Goal: Transaction & Acquisition: Purchase product/service

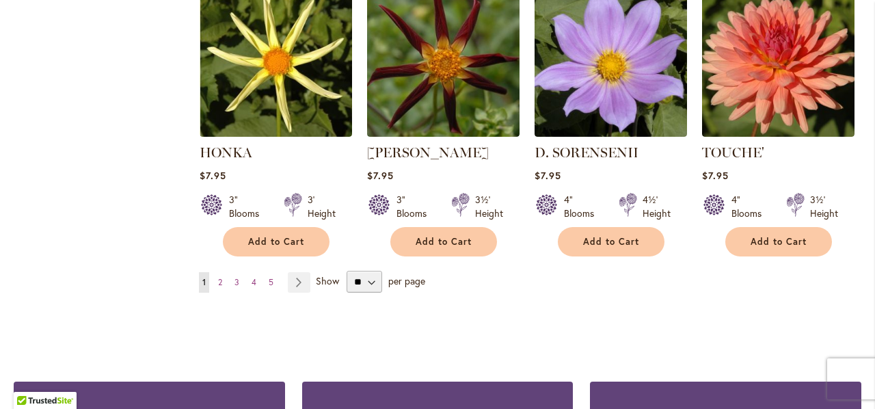
scroll to position [3621, 0]
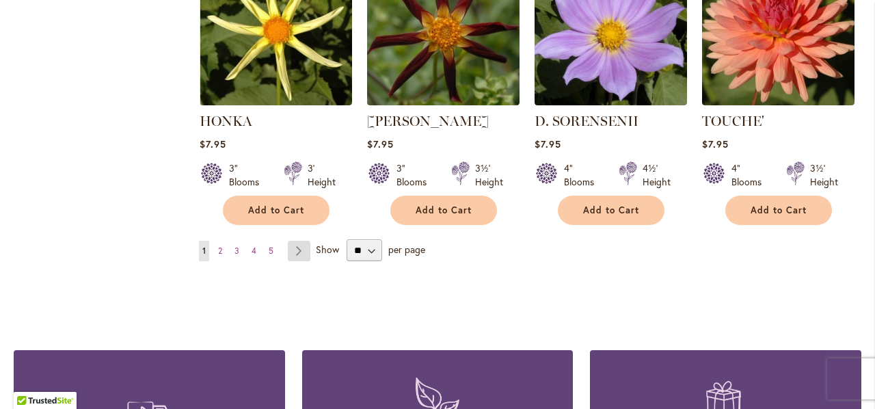
click at [297, 241] on link "Page Next" at bounding box center [299, 251] width 23 height 20
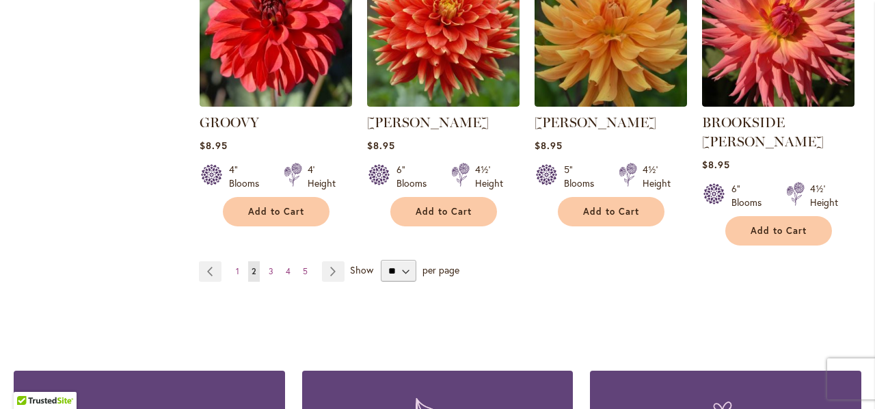
scroll to position [3646, 0]
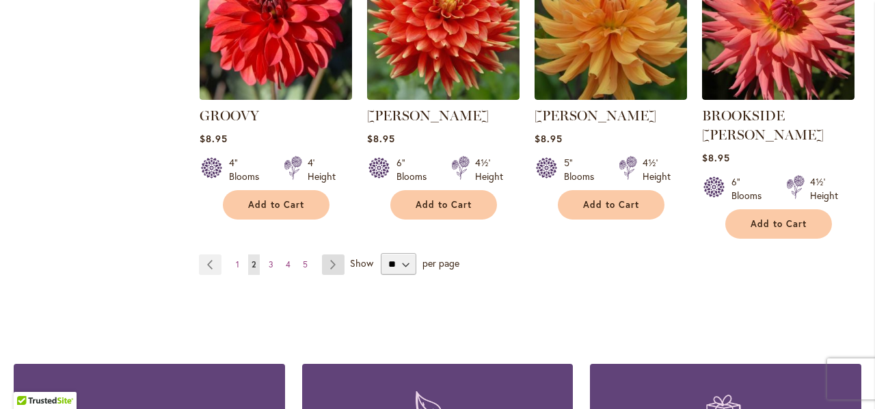
click at [330, 254] on link "Page Next" at bounding box center [333, 264] width 23 height 20
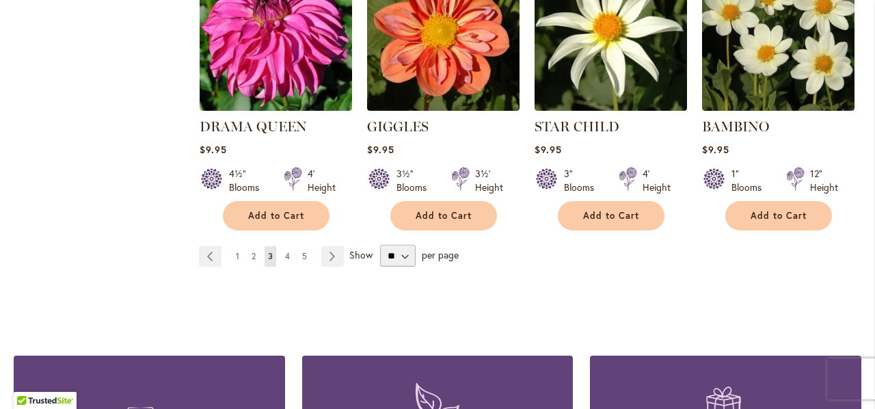
scroll to position [3636, 0]
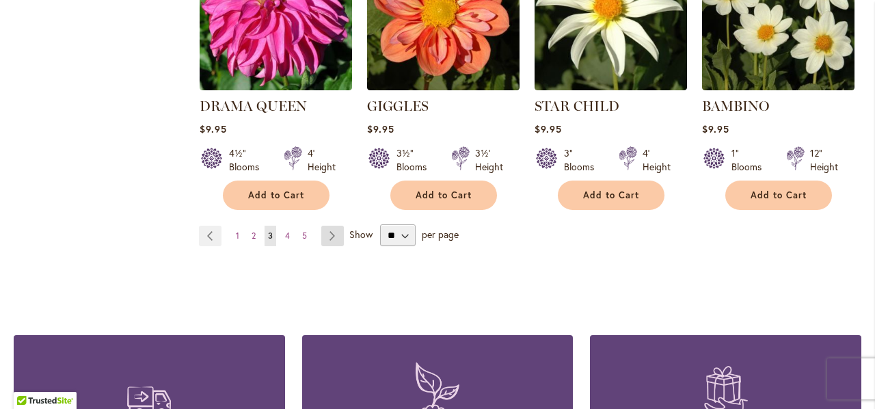
click at [328, 225] on link "Page Next" at bounding box center [332, 235] width 23 height 20
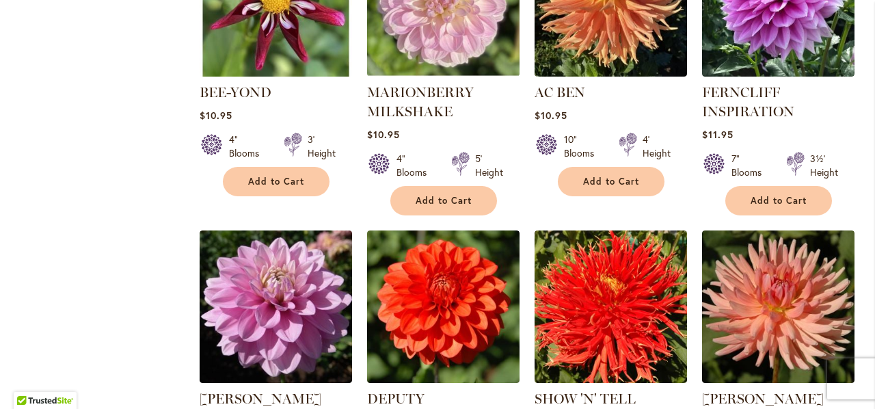
scroll to position [3636, 0]
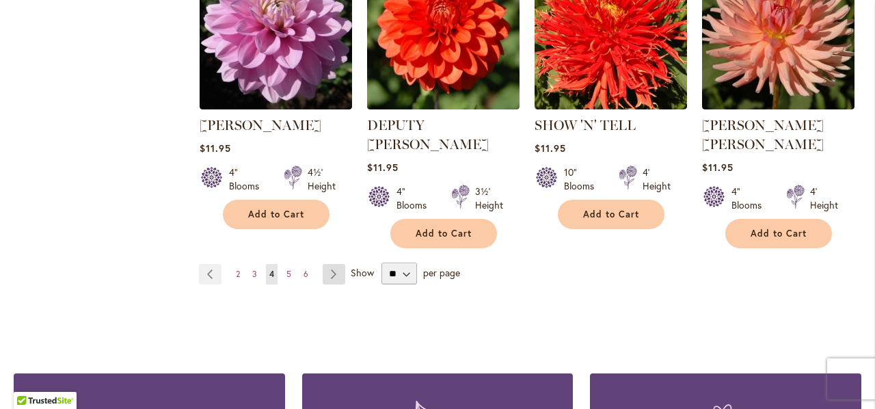
click at [332, 264] on link "Page Next" at bounding box center [333, 274] width 23 height 20
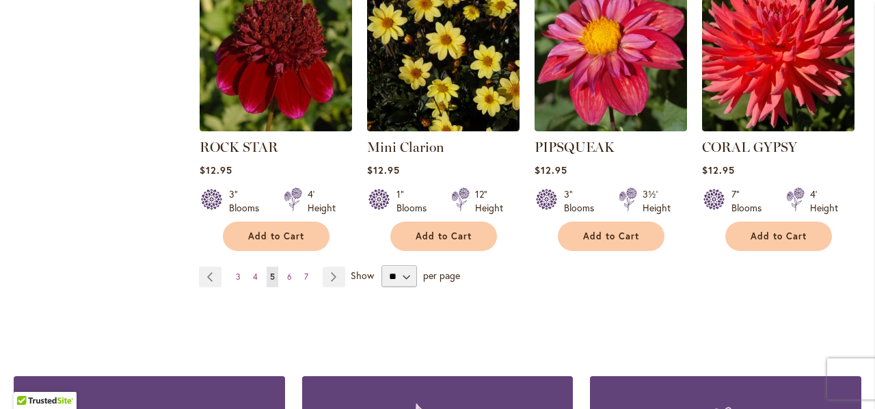
scroll to position [3636, 0]
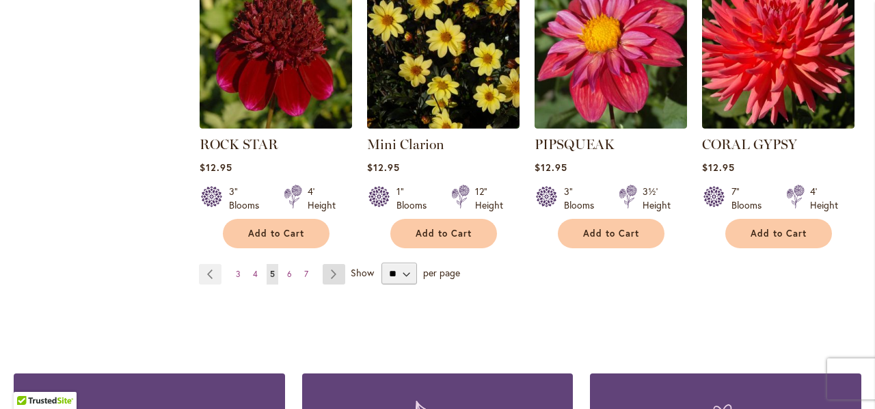
click at [327, 264] on link "Page Next" at bounding box center [333, 274] width 23 height 20
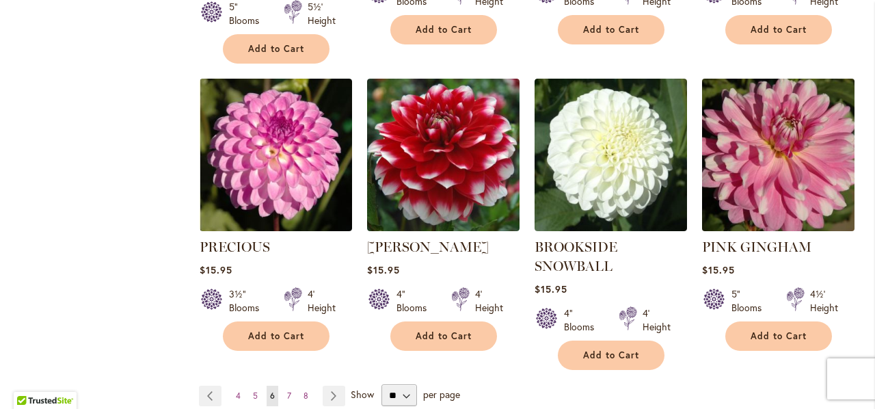
scroll to position [3636, 0]
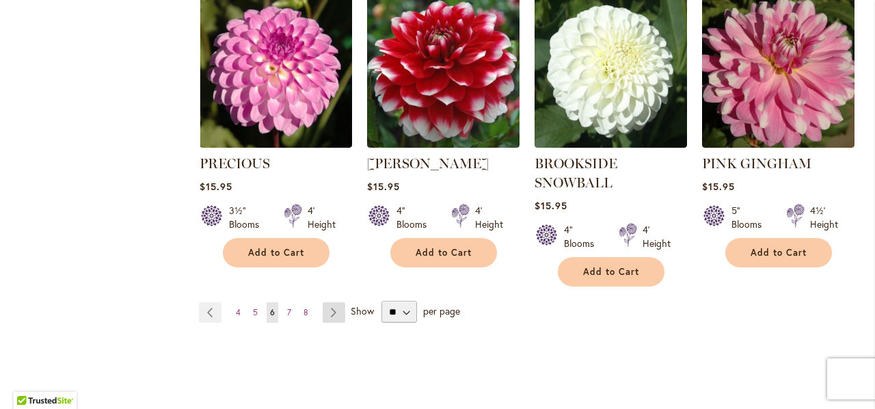
click at [337, 302] on link "Page Next" at bounding box center [333, 312] width 23 height 20
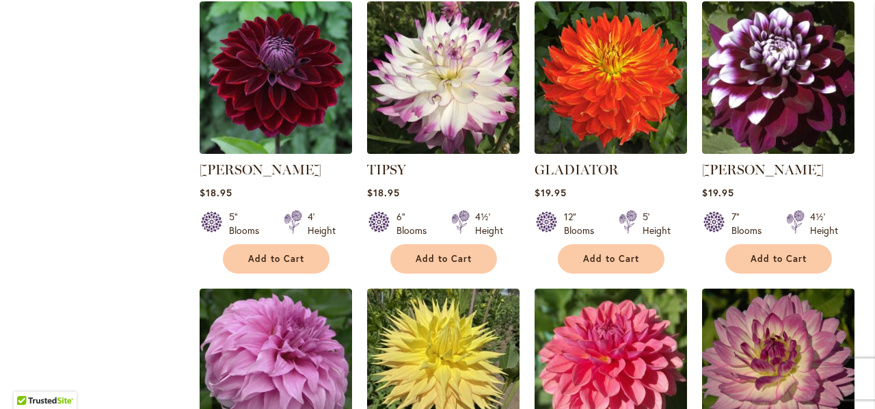
scroll to position [3431, 0]
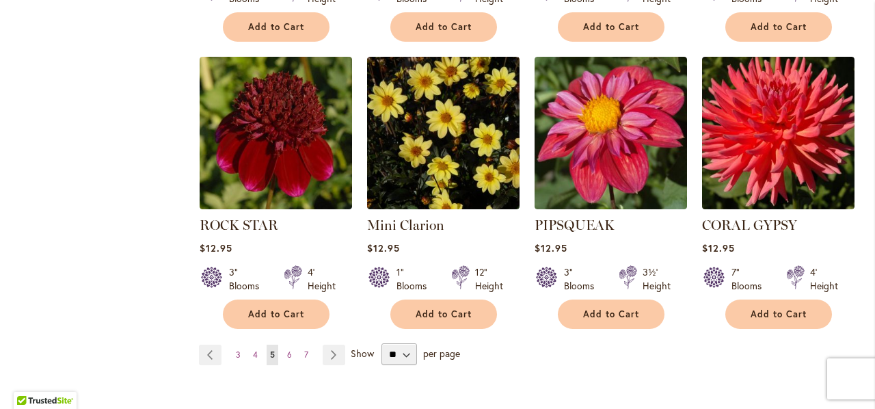
scroll to position [3500, 0]
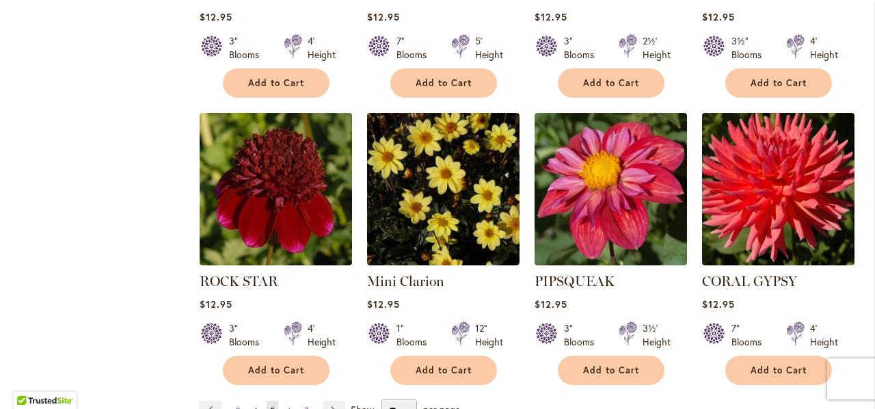
click at [236, 405] on span "3" at bounding box center [238, 410] width 5 height 10
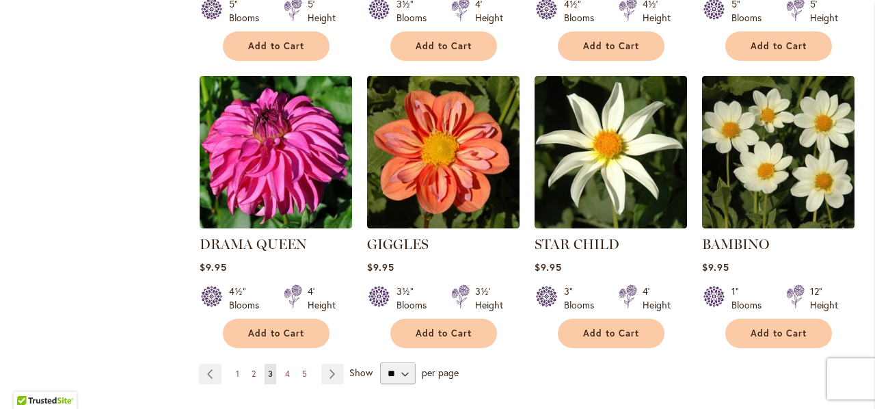
scroll to position [3500, 0]
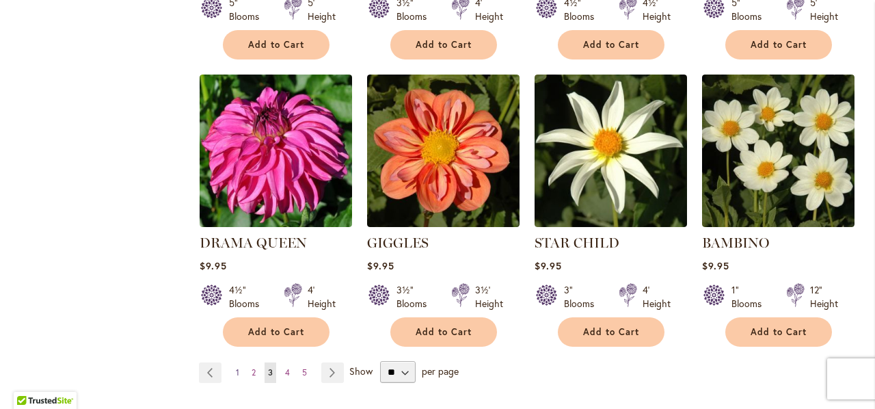
click at [234, 362] on link "Page 1" at bounding box center [237, 372] width 10 height 20
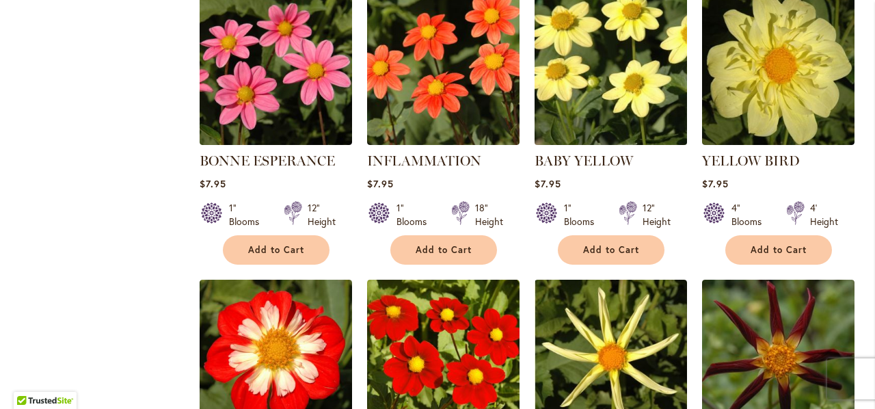
scroll to position [3431, 0]
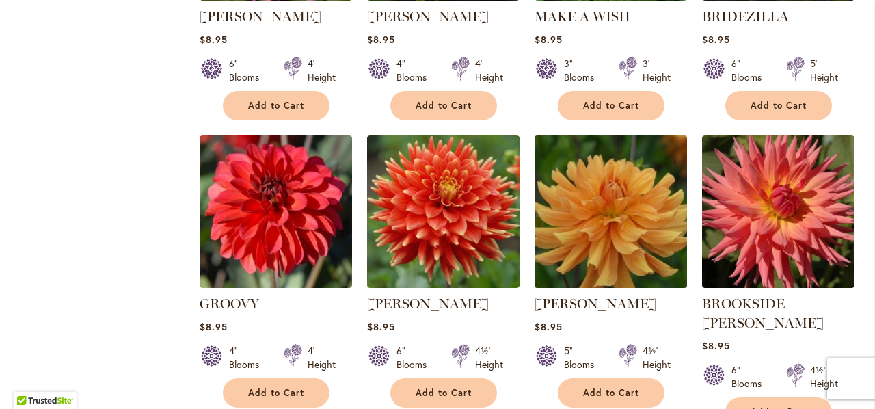
scroll to position [3568, 0]
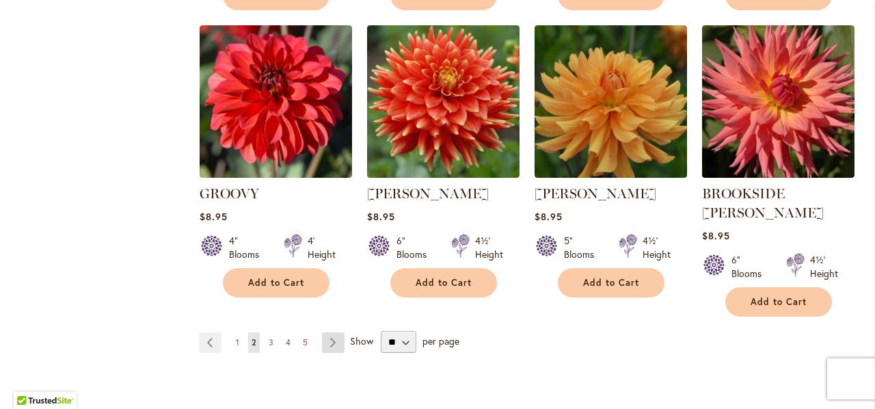
click at [330, 332] on link "Page Next" at bounding box center [333, 342] width 23 height 20
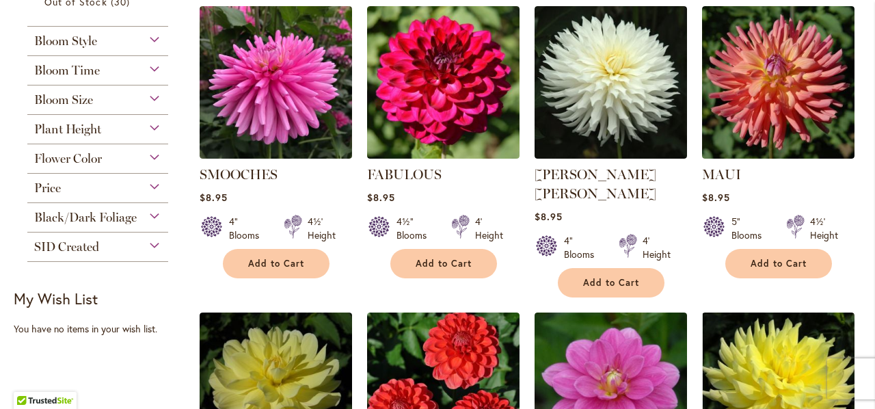
scroll to position [835, 0]
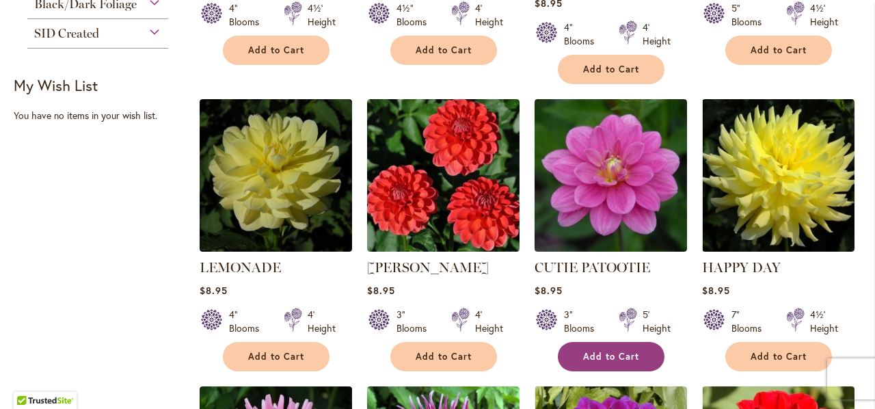
click at [603, 351] on span "Add to Cart" at bounding box center [611, 357] width 56 height 12
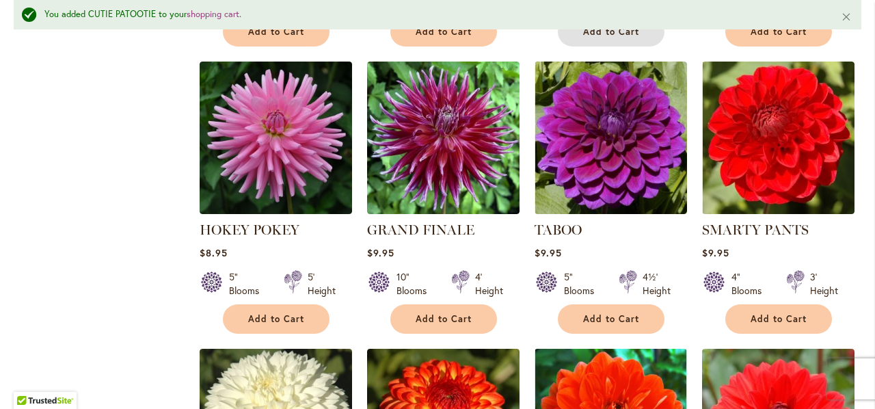
scroll to position [1212, 0]
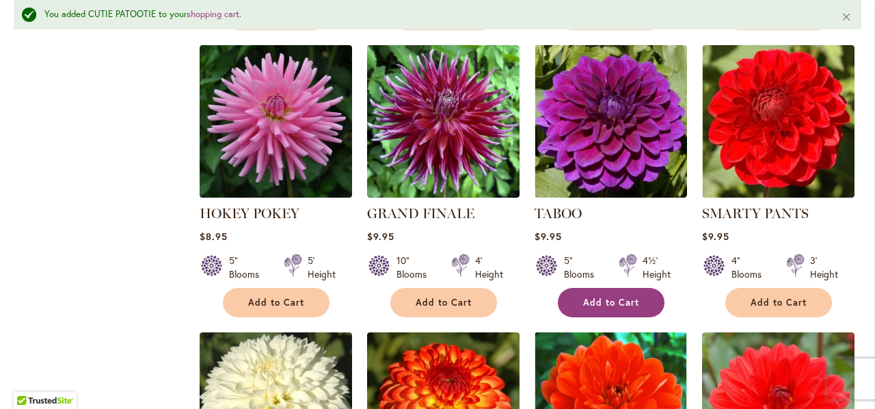
click at [592, 288] on button "Add to Cart" at bounding box center [611, 302] width 107 height 29
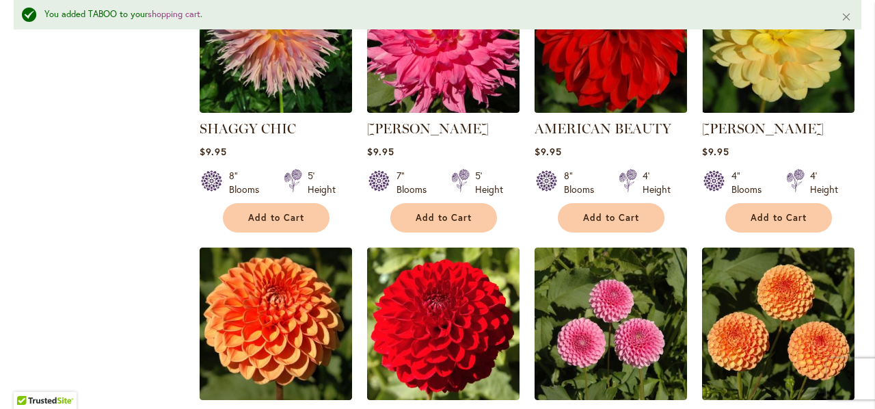
scroll to position [2510, 0]
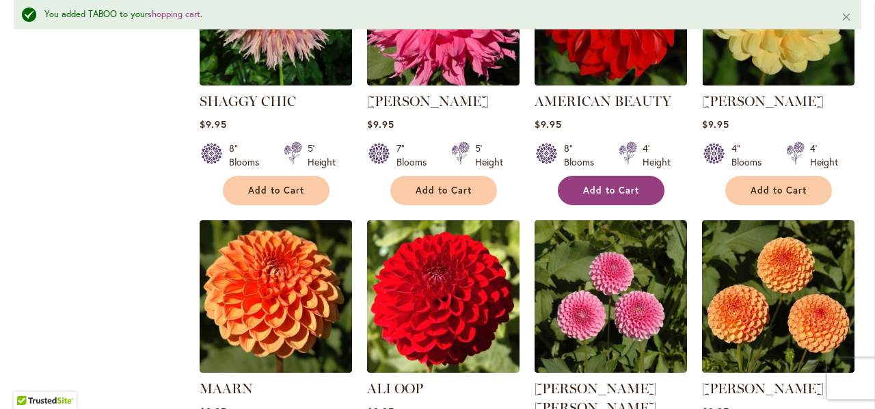
click at [582, 176] on button "Add to Cart" at bounding box center [611, 190] width 107 height 29
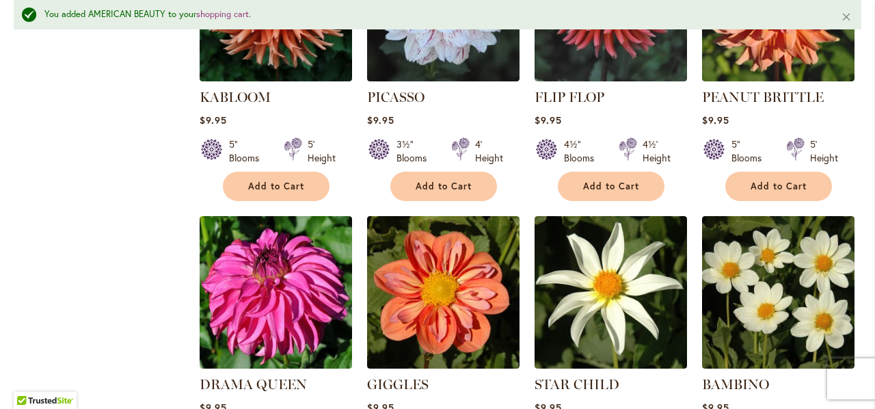
scroll to position [3467, 0]
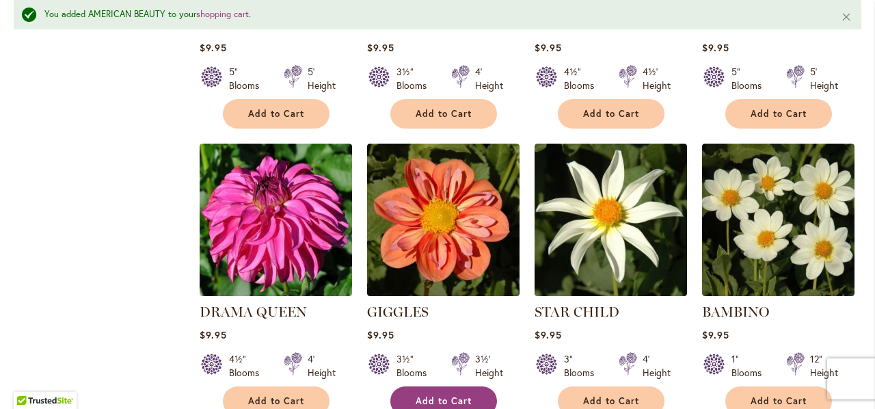
click at [444, 395] on span "Add to Cart" at bounding box center [443, 401] width 56 height 12
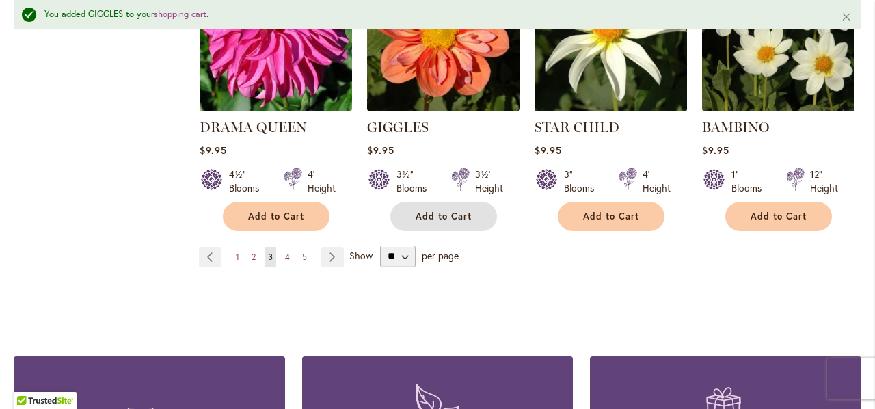
scroll to position [3740, 0]
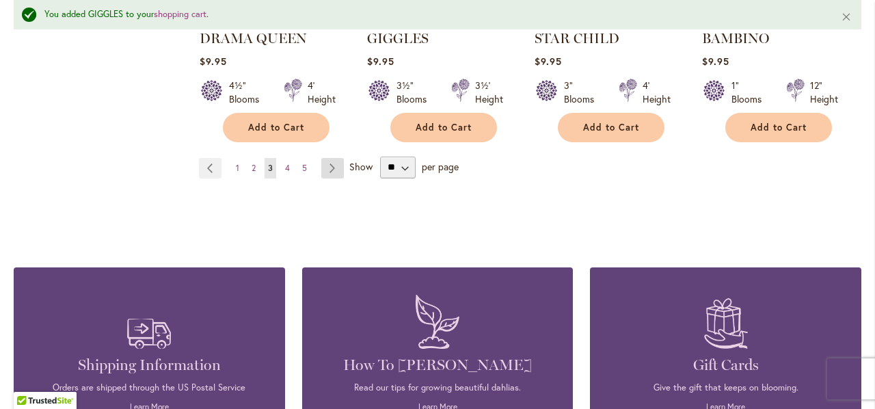
click at [328, 158] on link "Page Next" at bounding box center [332, 168] width 23 height 20
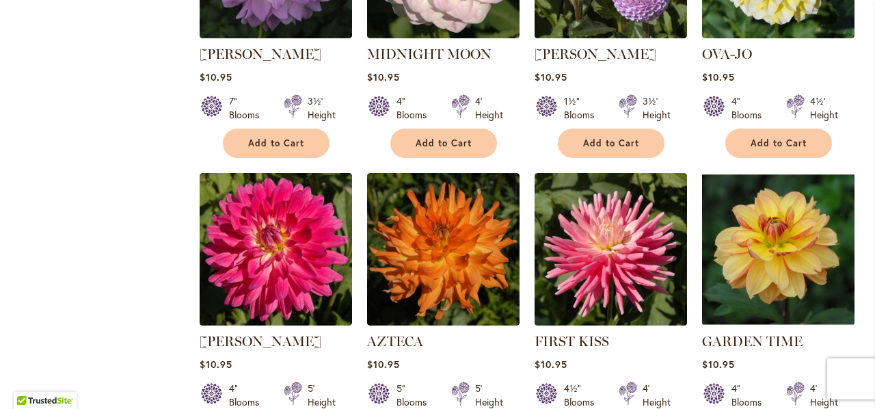
scroll to position [1996, 0]
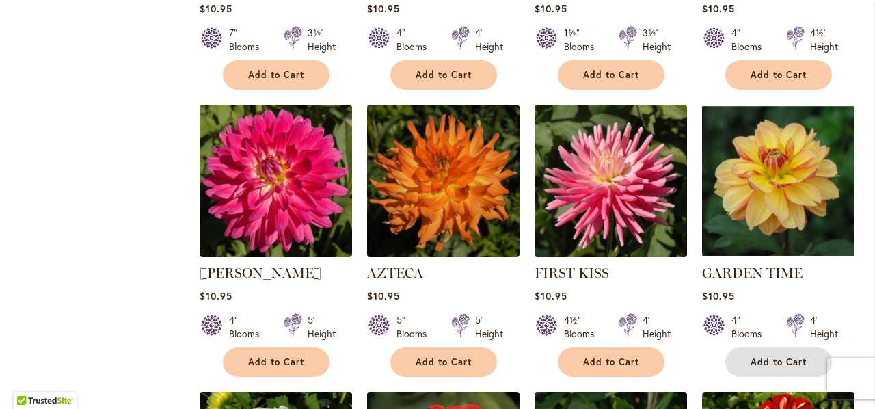
click at [758, 356] on span "Add to Cart" at bounding box center [778, 362] width 56 height 12
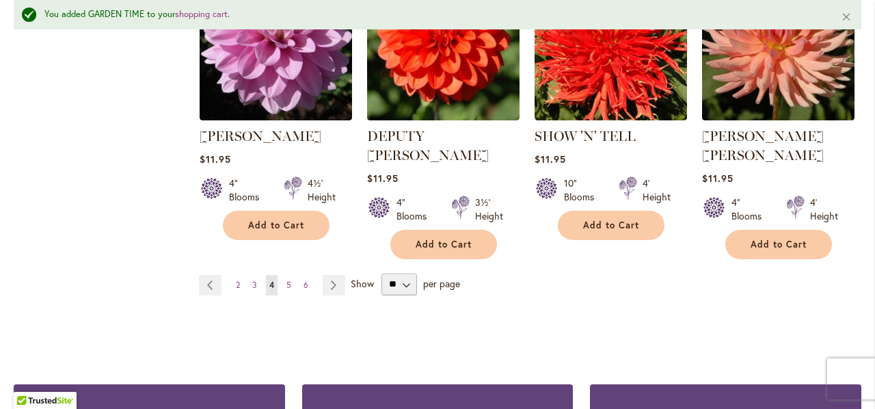
scroll to position [3740, 0]
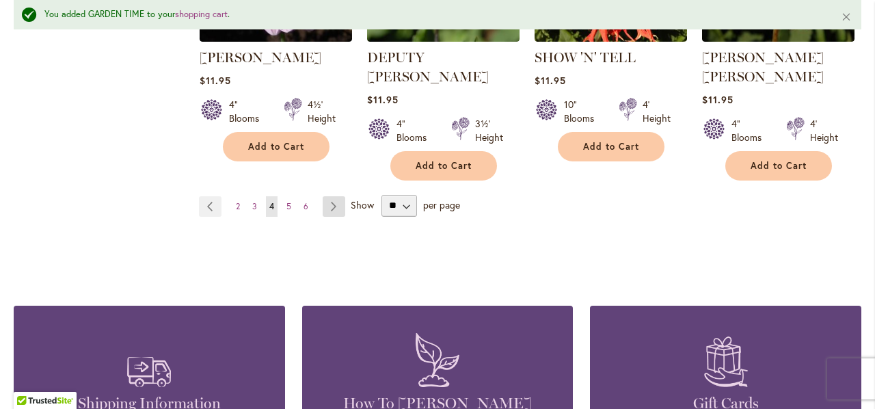
click at [329, 196] on link "Page Next" at bounding box center [333, 206] width 23 height 20
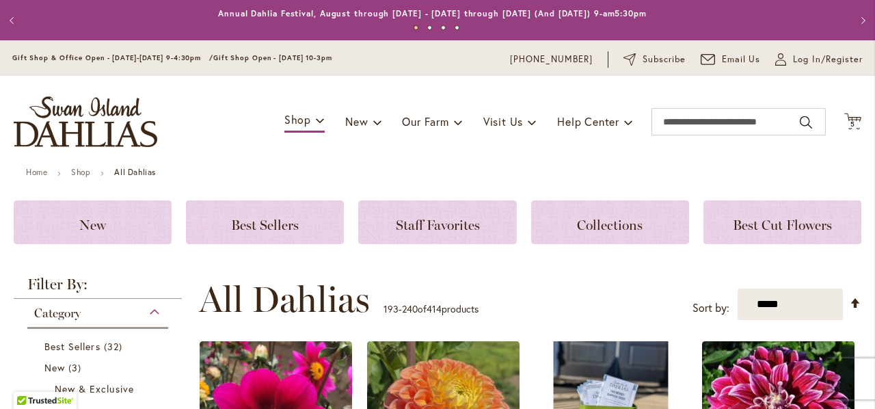
scroll to position [288, 0]
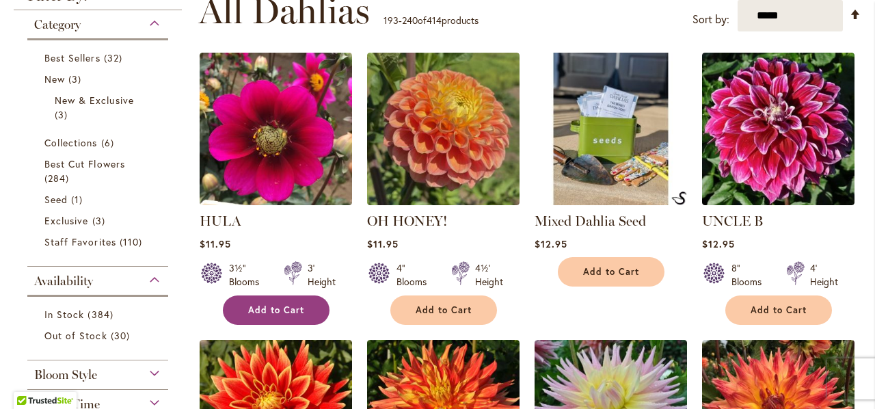
click at [277, 305] on span "Add to Cart" at bounding box center [276, 310] width 56 height 12
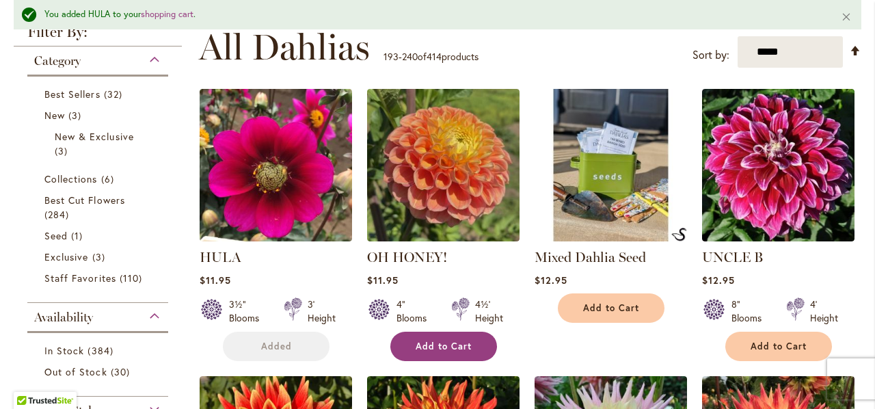
scroll to position [324, 0]
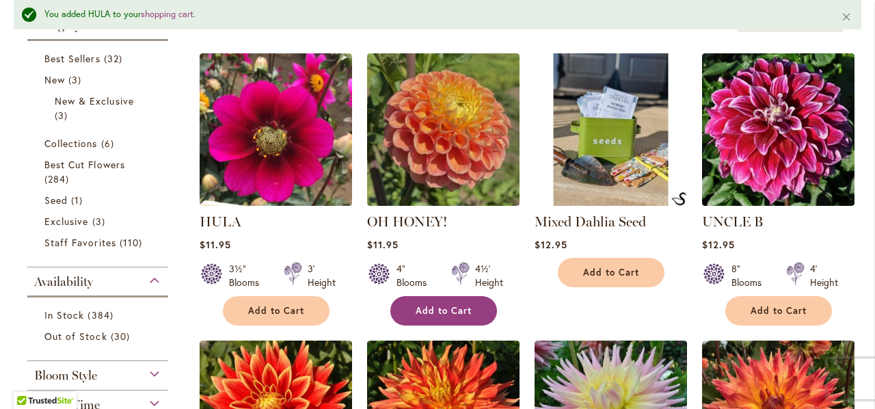
click at [430, 308] on span "Add to Cart" at bounding box center [443, 311] width 56 height 12
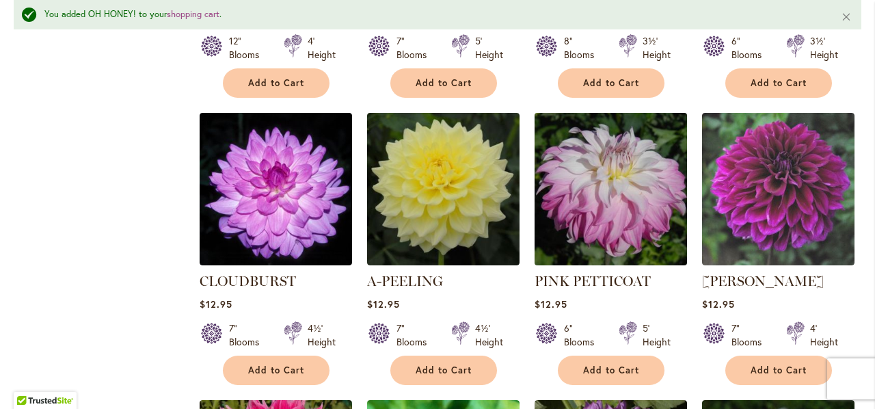
scroll to position [1759, 0]
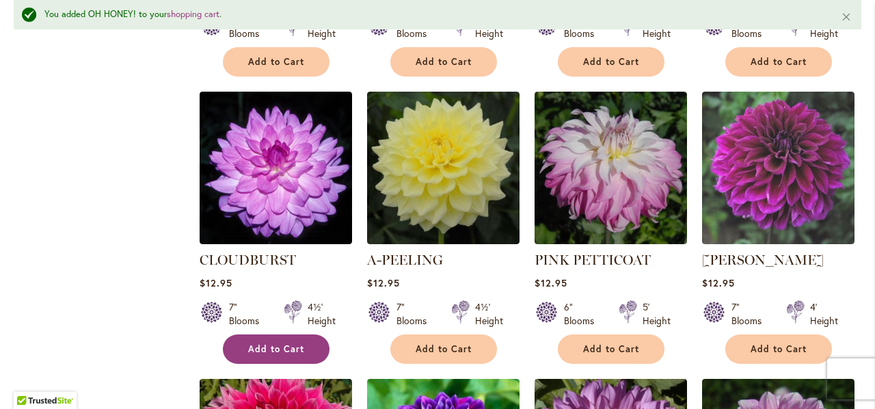
click at [275, 343] on span "Add to Cart" at bounding box center [276, 349] width 56 height 12
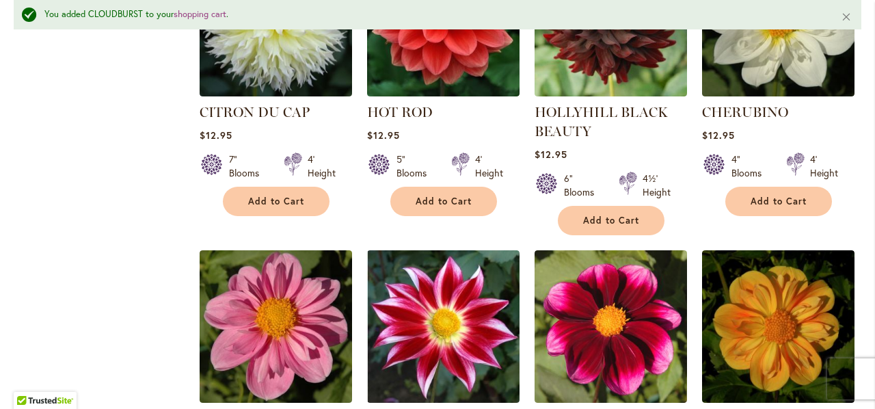
scroll to position [3125, 0]
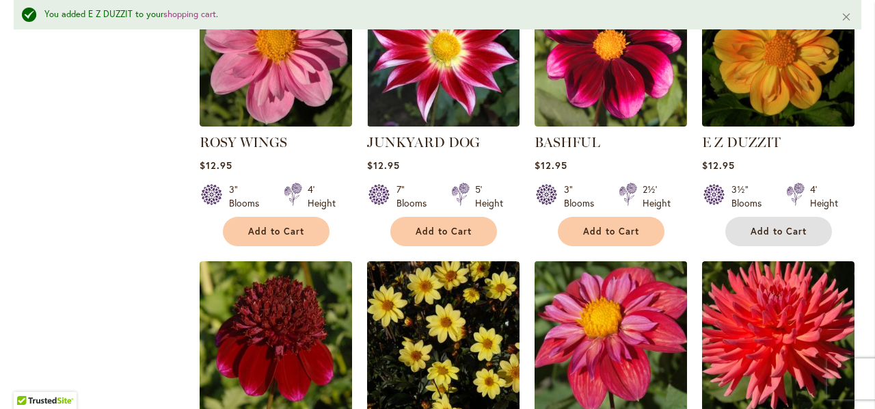
scroll to position [3467, 0]
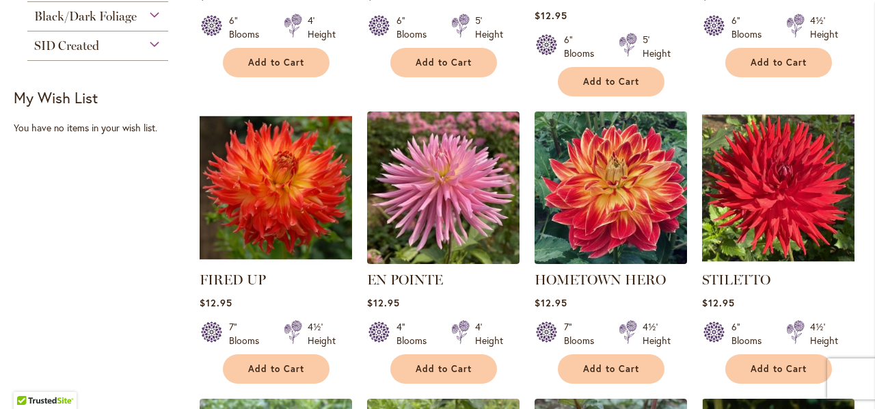
scroll to position [835, 0]
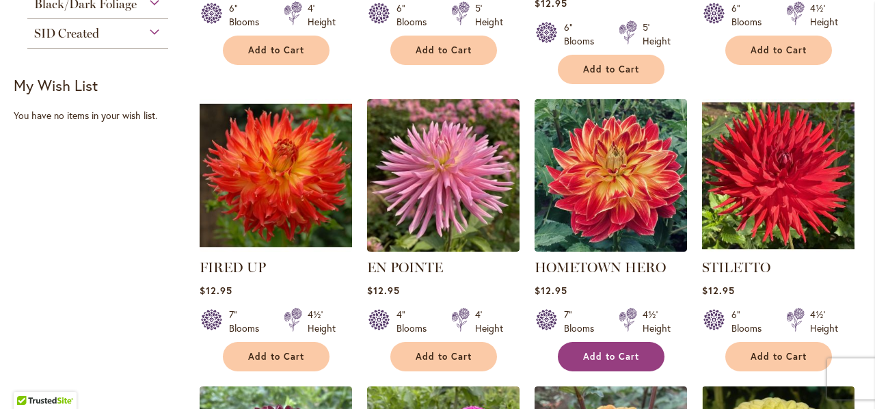
click at [606, 351] on span "Add to Cart" at bounding box center [611, 357] width 56 height 12
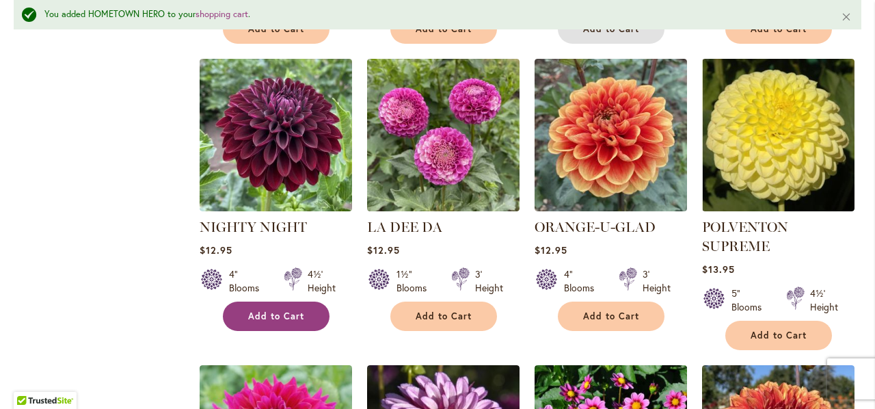
scroll to position [1212, 0]
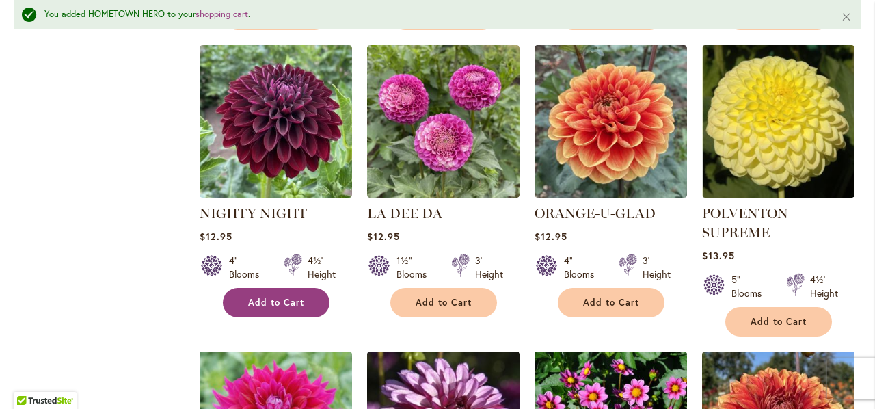
click at [264, 297] on span "Add to Cart" at bounding box center [276, 303] width 56 height 12
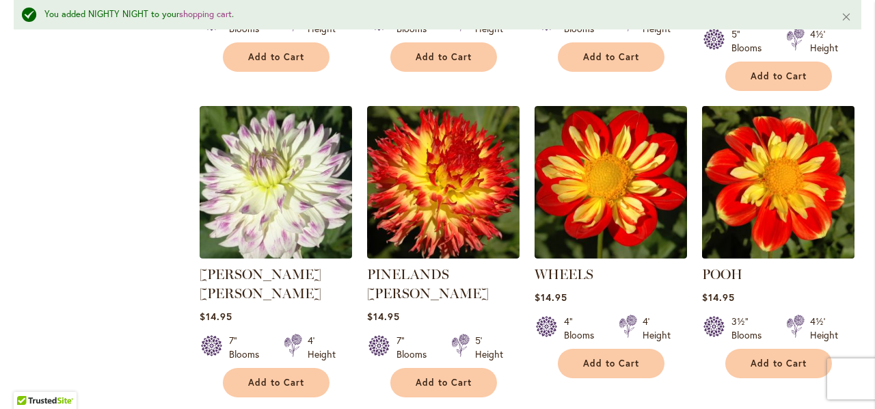
scroll to position [2647, 0]
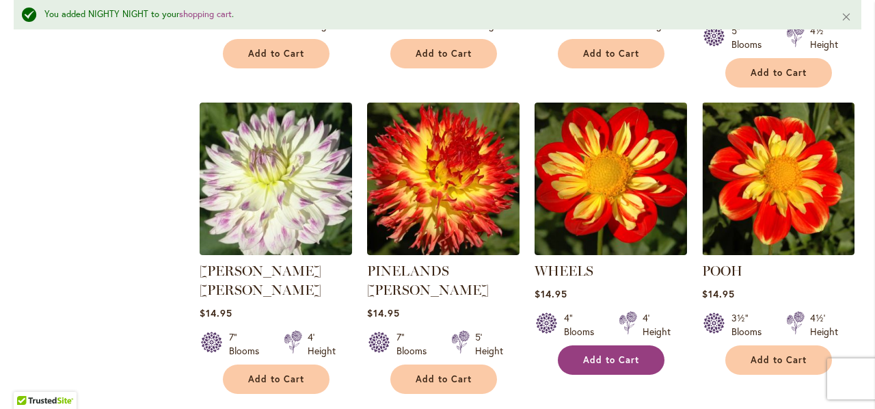
click at [628, 354] on span "Add to Cart" at bounding box center [611, 360] width 56 height 12
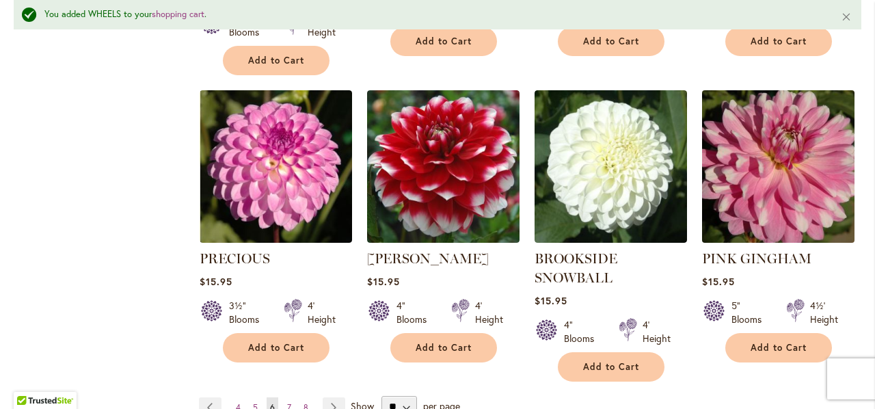
scroll to position [3672, 0]
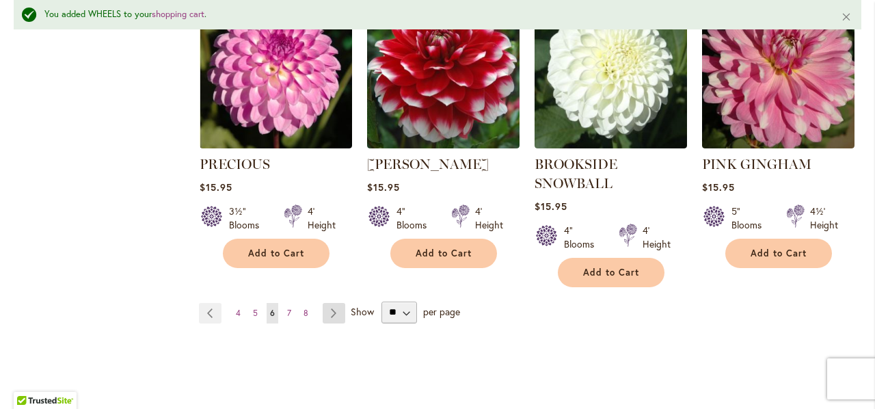
click at [331, 303] on link "Page Next" at bounding box center [333, 313] width 23 height 20
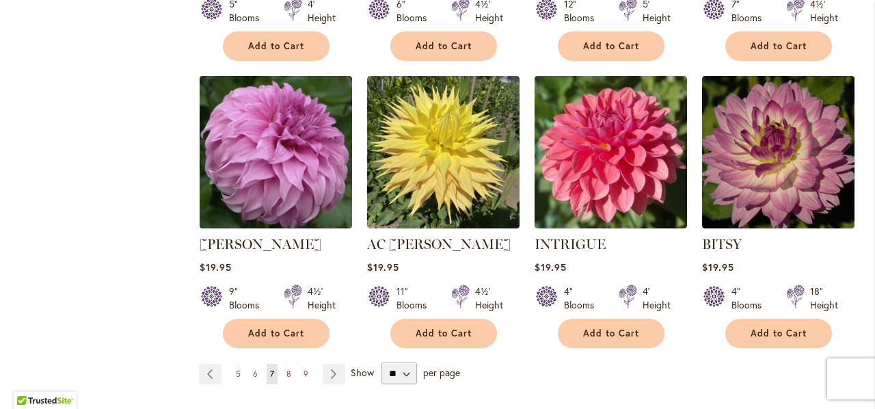
scroll to position [3568, 0]
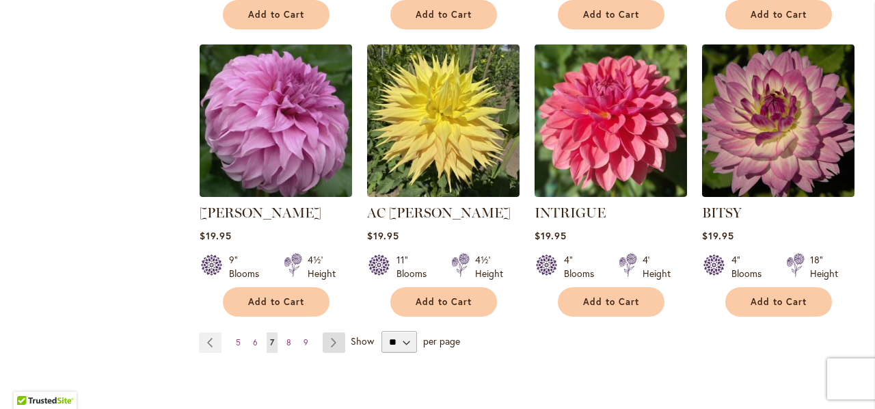
click at [324, 332] on link "Page Next" at bounding box center [333, 342] width 23 height 20
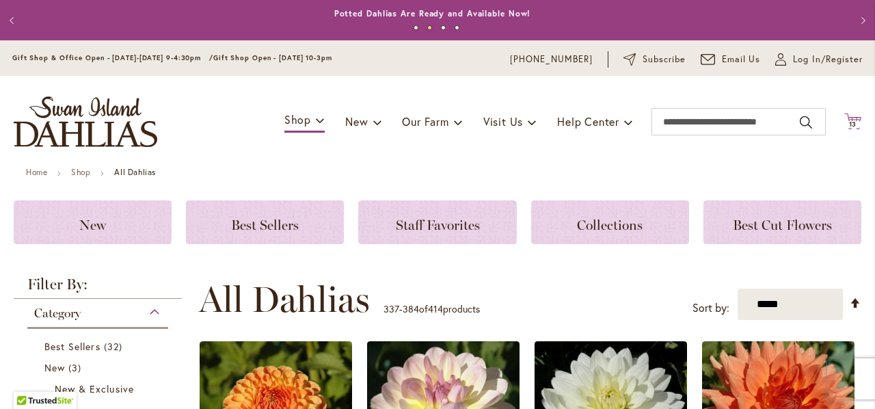
click at [844, 118] on icon "Cart .cls-1 { fill: #231f20; }" at bounding box center [852, 121] width 17 height 17
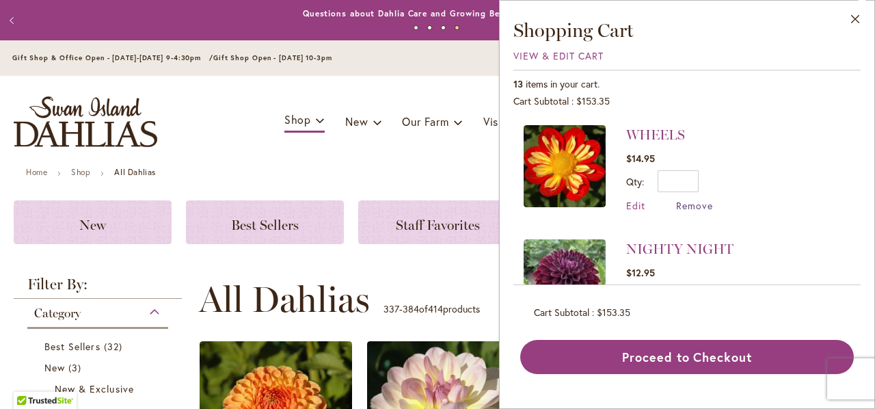
click at [691, 204] on span "Remove" at bounding box center [694, 205] width 37 height 13
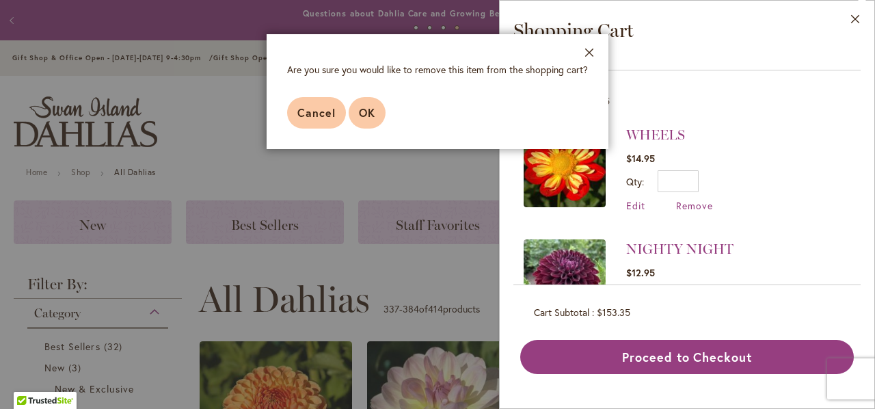
click at [368, 108] on span "OK" at bounding box center [367, 112] width 16 height 14
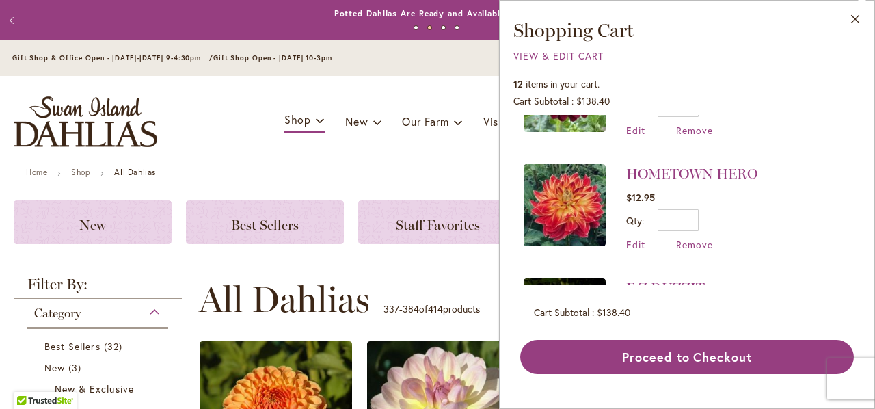
scroll to position [31, 0]
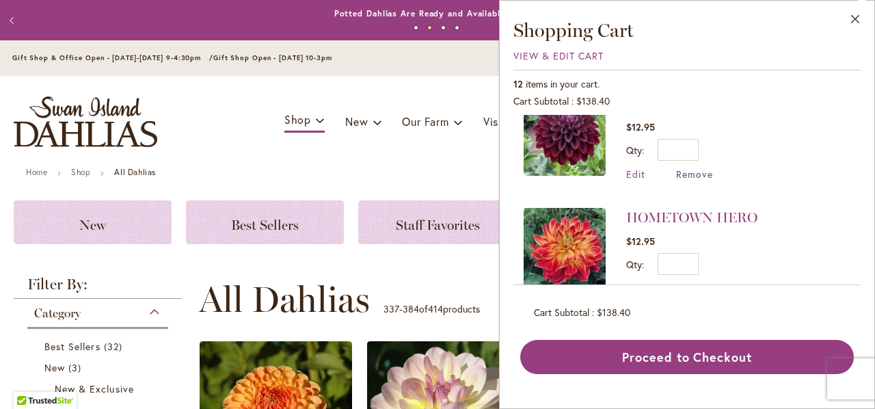
click at [701, 174] on span "Remove" at bounding box center [694, 173] width 37 height 13
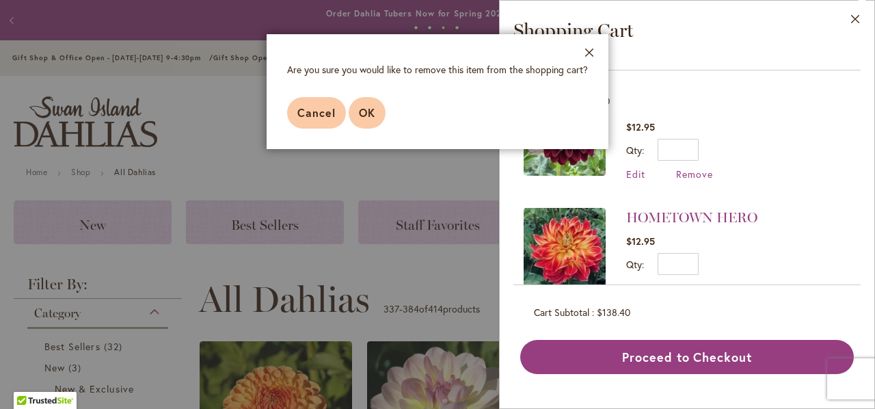
click at [365, 117] on span "OK" at bounding box center [367, 112] width 16 height 14
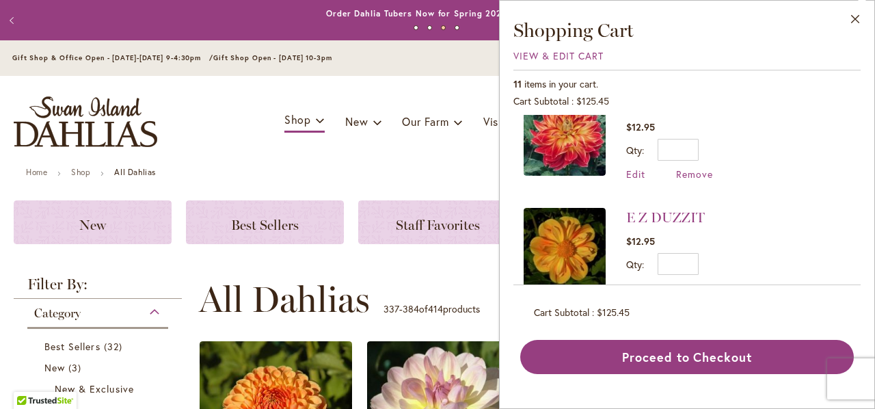
scroll to position [0, 0]
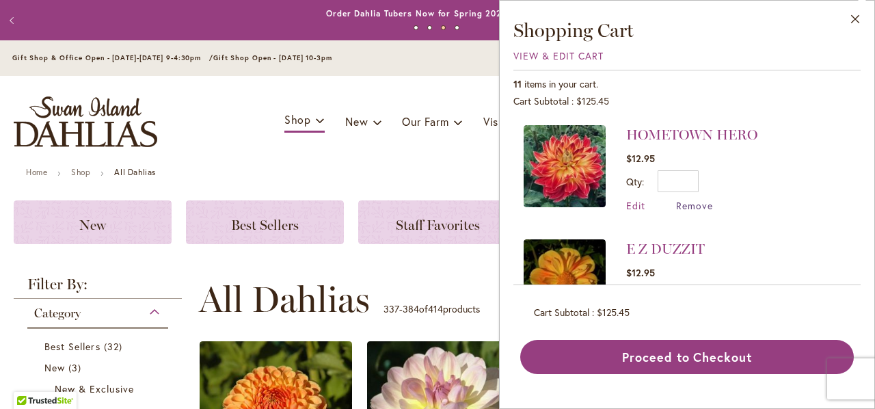
click at [691, 206] on span "Remove" at bounding box center [694, 205] width 37 height 13
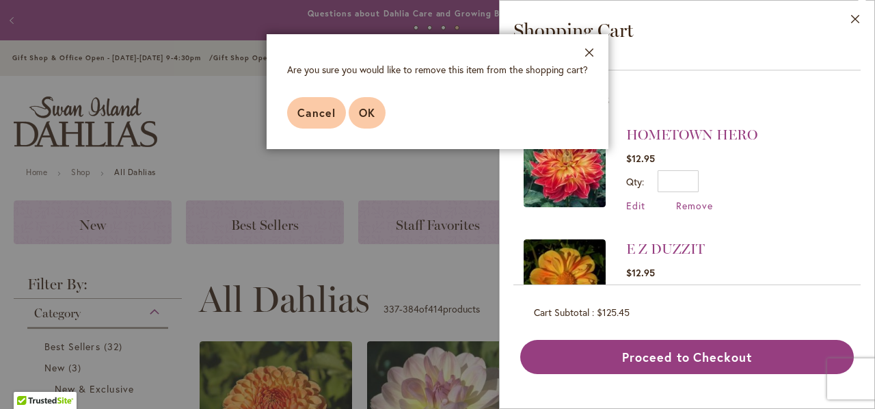
click at [361, 113] on span "OK" at bounding box center [367, 112] width 16 height 14
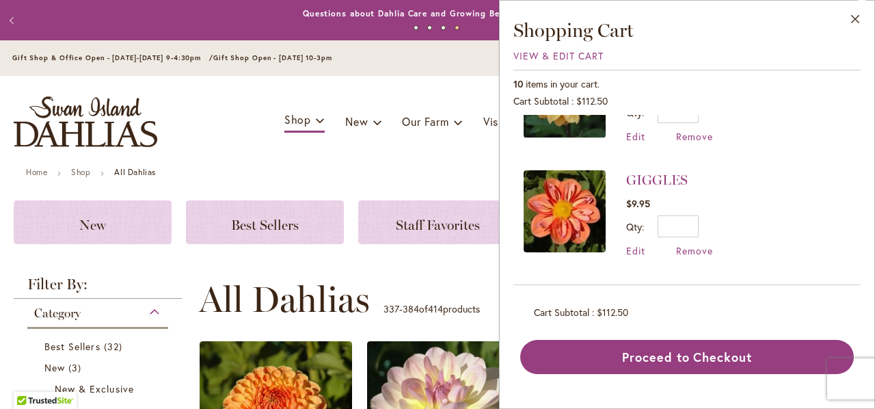
scroll to position [625, 0]
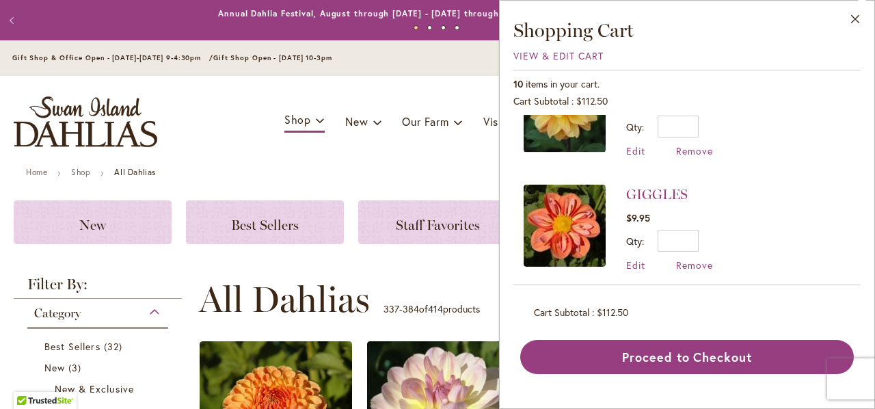
click at [198, 106] on div "Toggle Nav Shop Dahlia Tubers Collections Fresh Cut Dahlias Gardening Supplies …" at bounding box center [437, 122] width 875 height 92
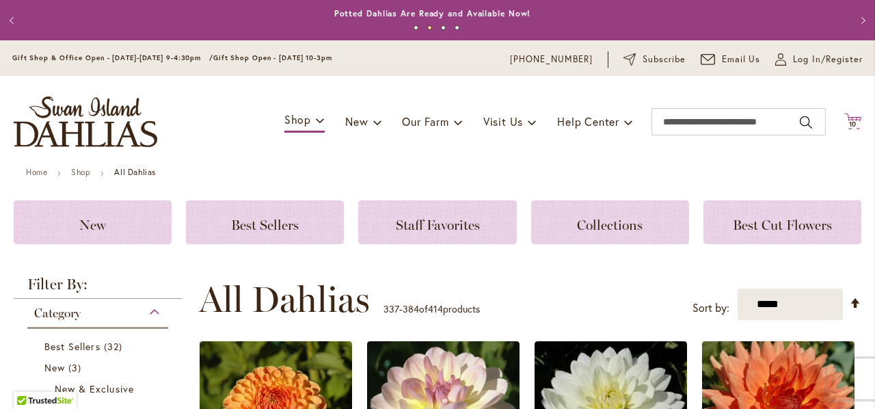
click at [846, 125] on span "10 10 items" at bounding box center [853, 124] width 14 height 7
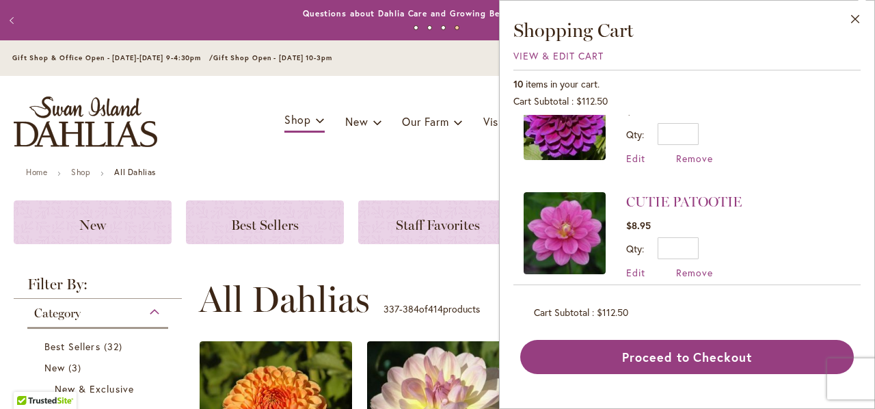
scroll to position [967, 0]
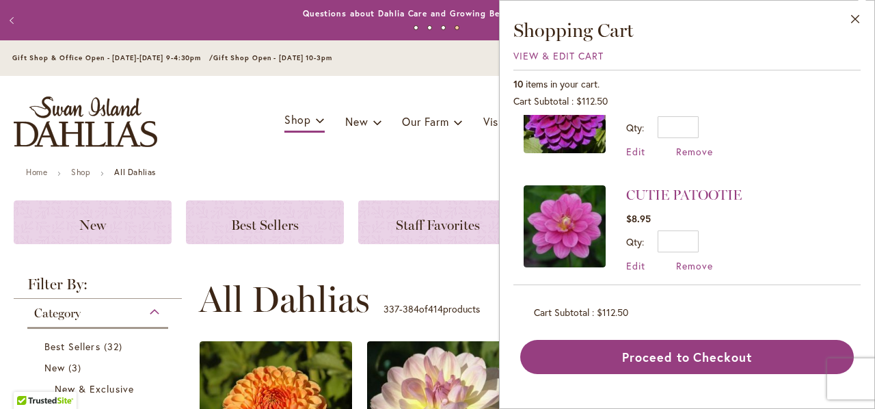
click at [205, 94] on div "Toggle Nav Shop Dahlia Tubers Collections Fresh Cut Dahlias Gardening Supplies …" at bounding box center [437, 122] width 875 height 92
